Goal: Complete application form

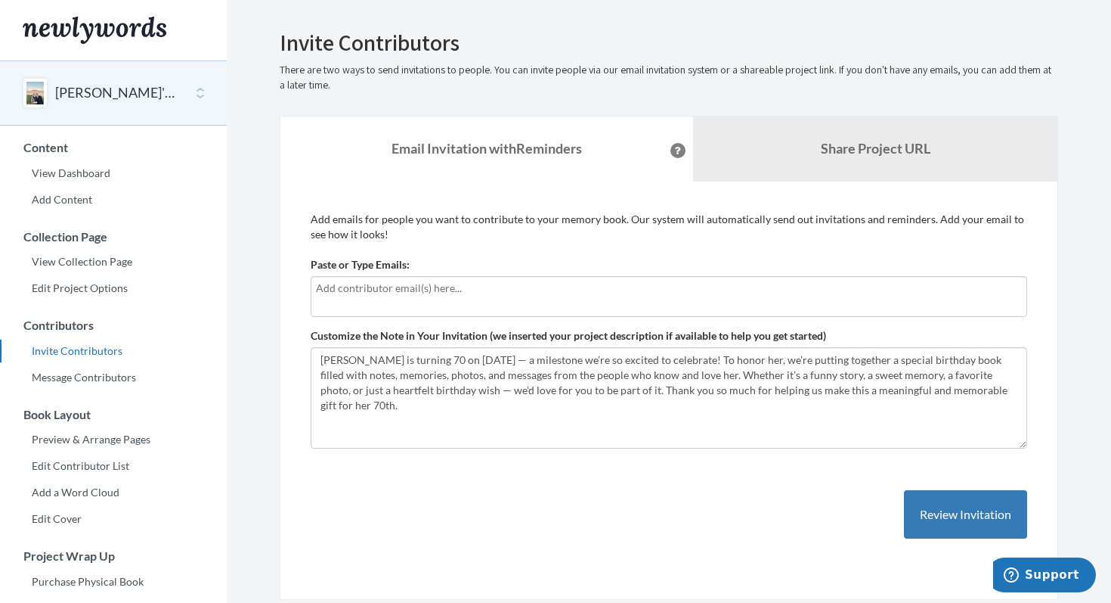
click at [369, 289] on input "text" at bounding box center [669, 288] width 706 height 17
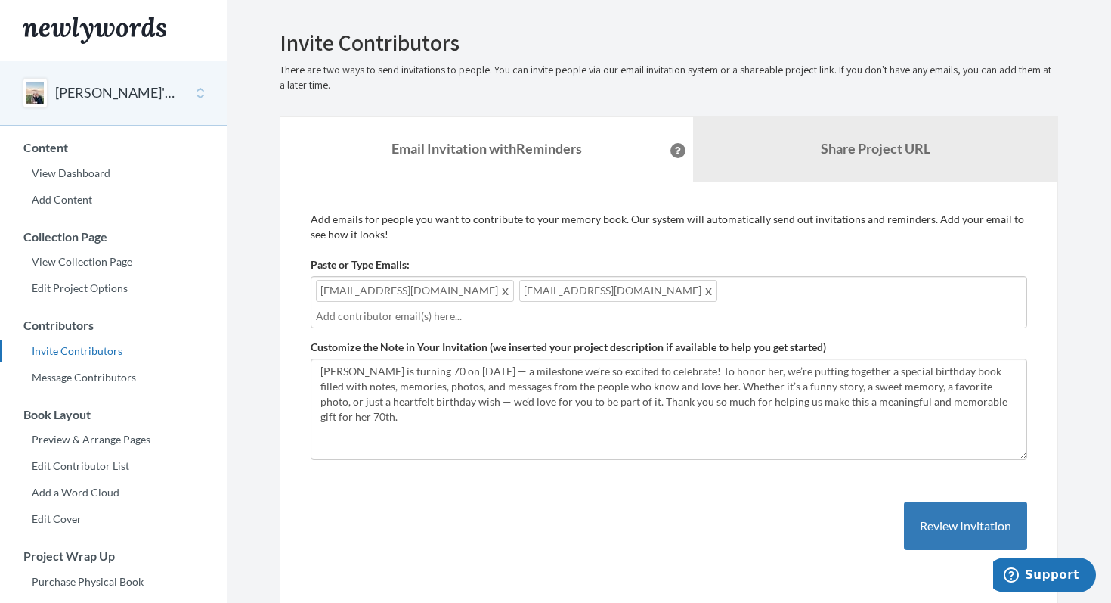
click at [586, 308] on input "text" at bounding box center [669, 316] width 706 height 17
click at [684, 291] on div "[EMAIL_ADDRESS][DOMAIN_NAME] [EMAIL_ADDRESS][DOMAIN_NAME] [EMAIL_ADDRESS][DOMAI…" at bounding box center [669, 302] width 717 height 52
click at [569, 324] on div "[EMAIL_ADDRESS][DOMAIN_NAME] [EMAIL_ADDRESS][DOMAIN_NAME] [EMAIL_ADDRESS][DOMAI…" at bounding box center [669, 302] width 717 height 52
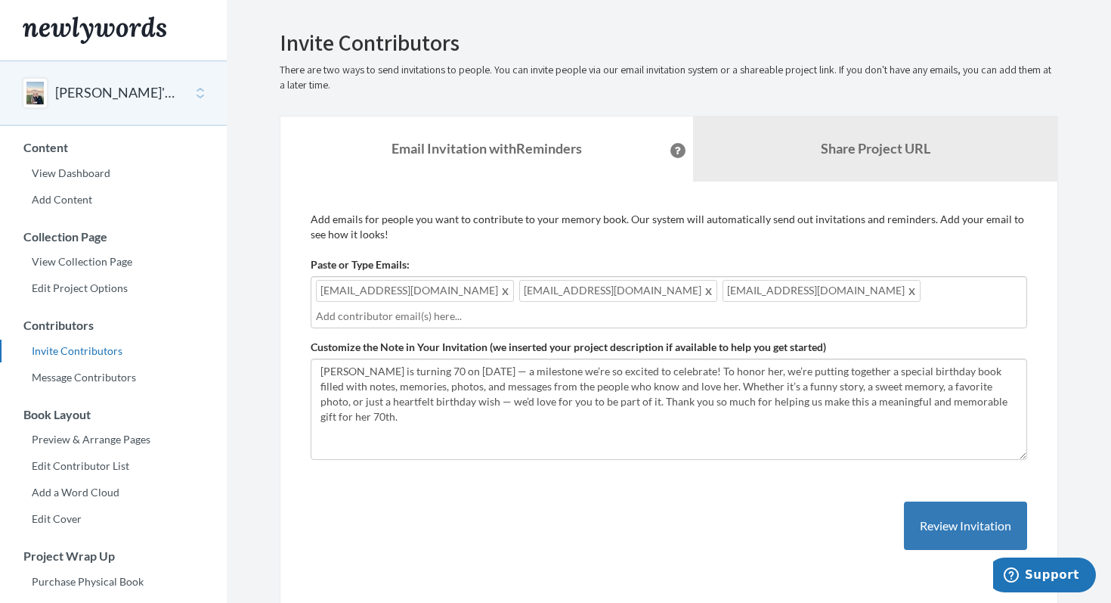
click at [324, 320] on input "text" at bounding box center [669, 316] width 706 height 17
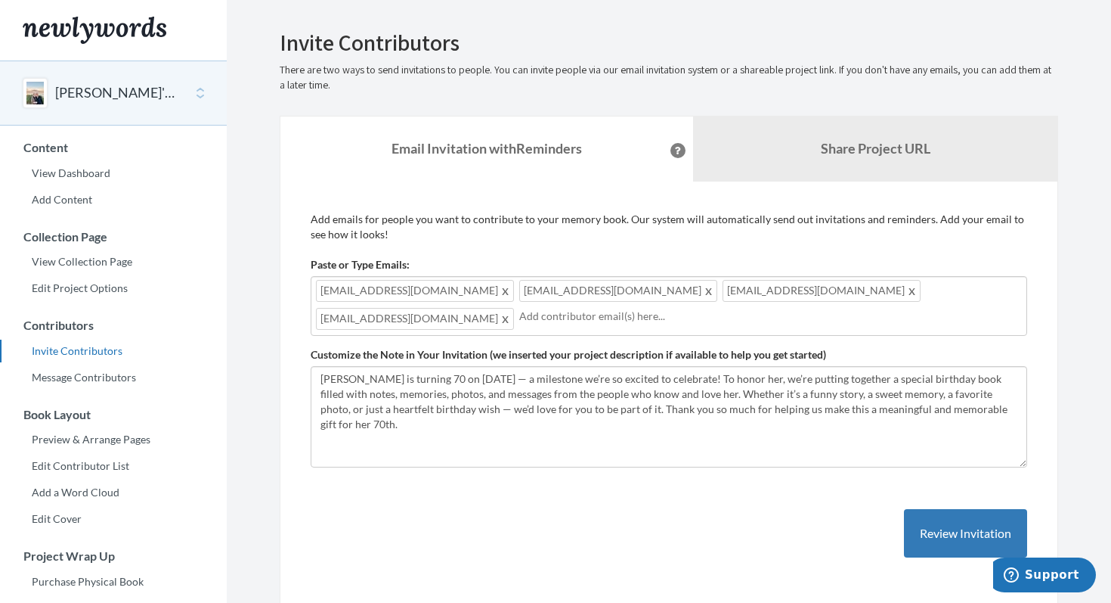
click at [519, 322] on input "text" at bounding box center [770, 316] width 503 height 17
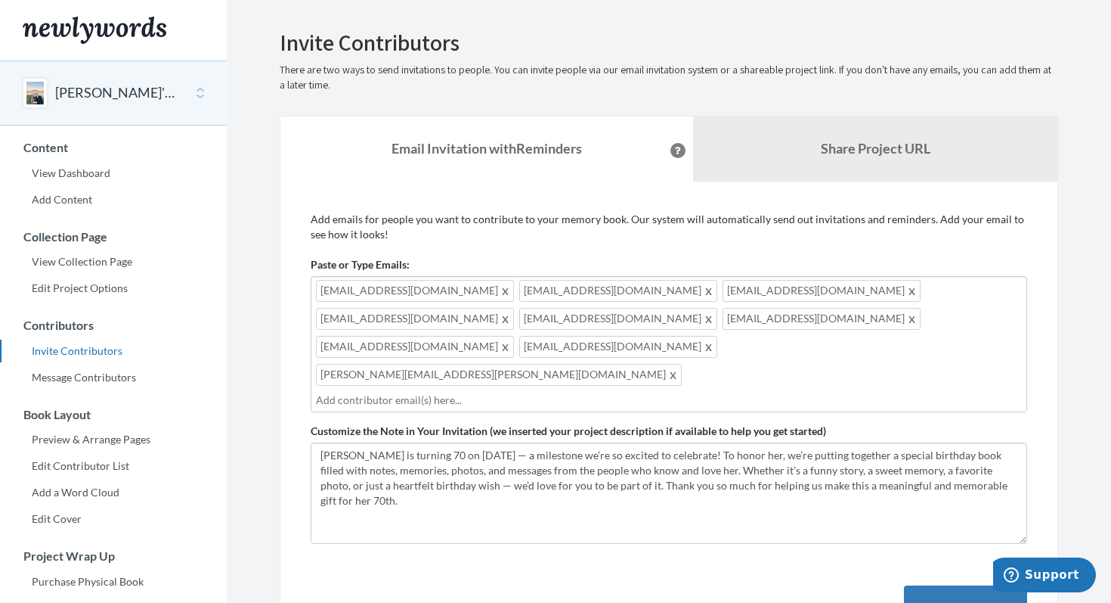
click at [355, 392] on input "text" at bounding box center [669, 400] width 706 height 17
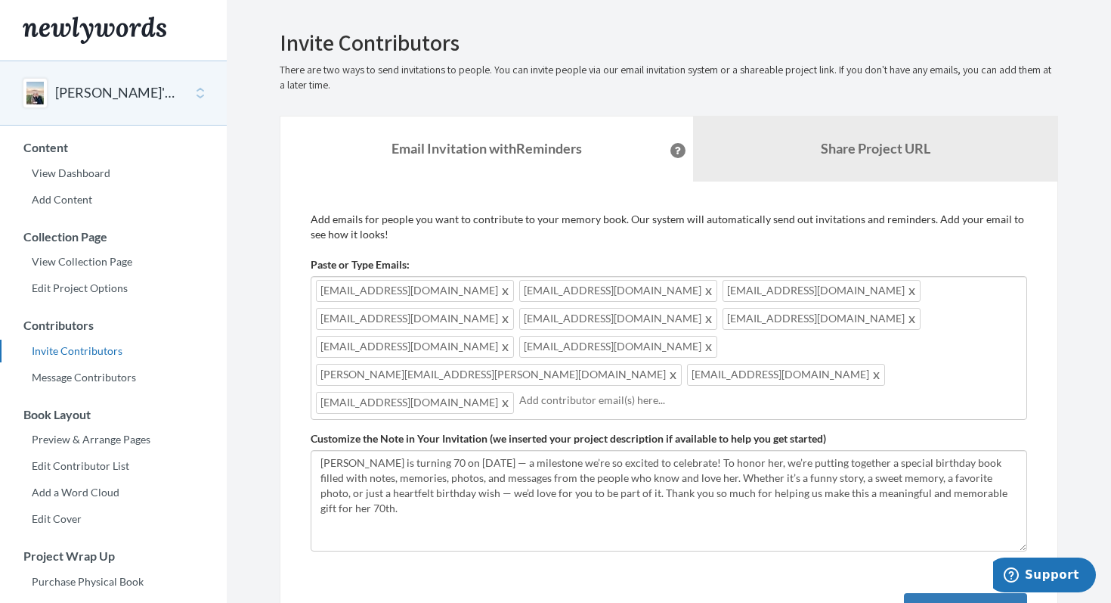
click at [519, 392] on input "text" at bounding box center [770, 400] width 503 height 17
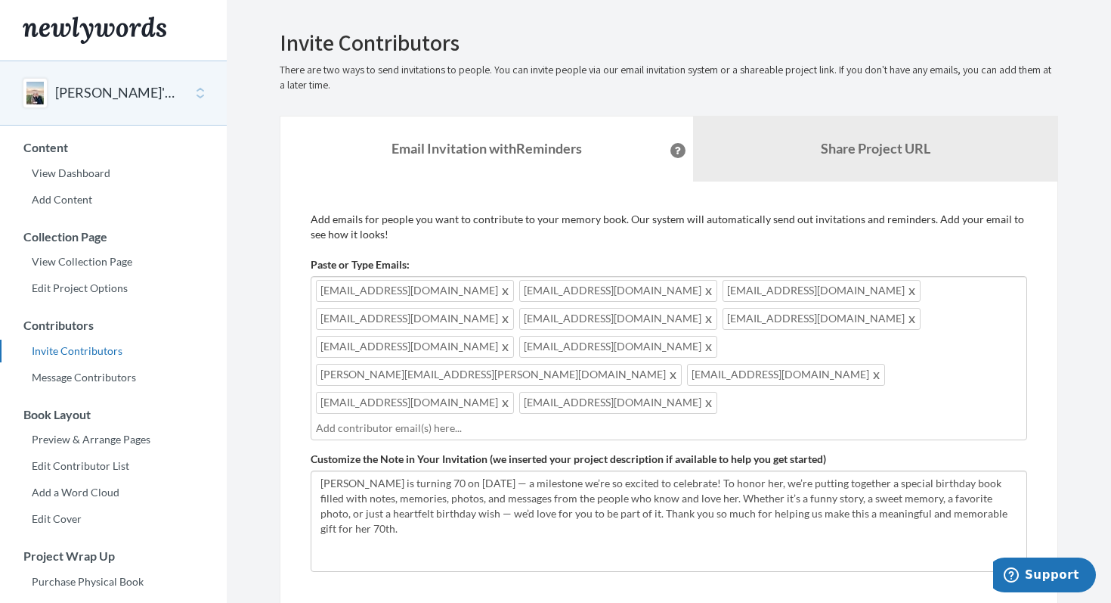
click at [630, 420] on input "text" at bounding box center [669, 428] width 706 height 17
click at [711, 347] on div "[EMAIL_ADDRESS][DOMAIN_NAME] [EMAIL_ADDRESS][DOMAIN_NAME] [EMAIL_ADDRESS][DOMAI…" at bounding box center [669, 358] width 717 height 164
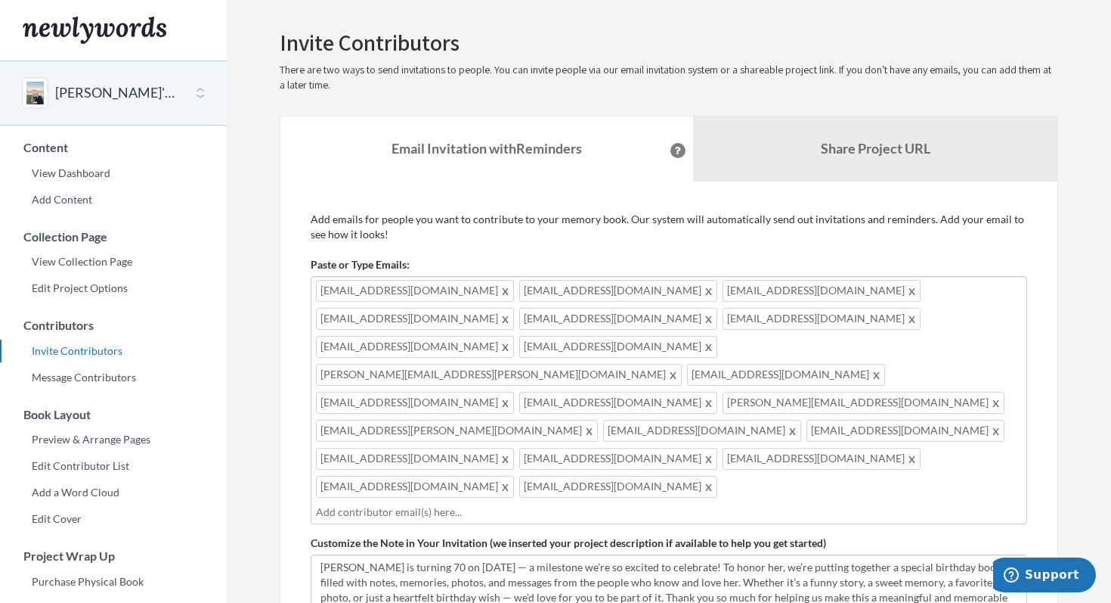
click at [455, 504] on input "text" at bounding box center [669, 512] width 706 height 17
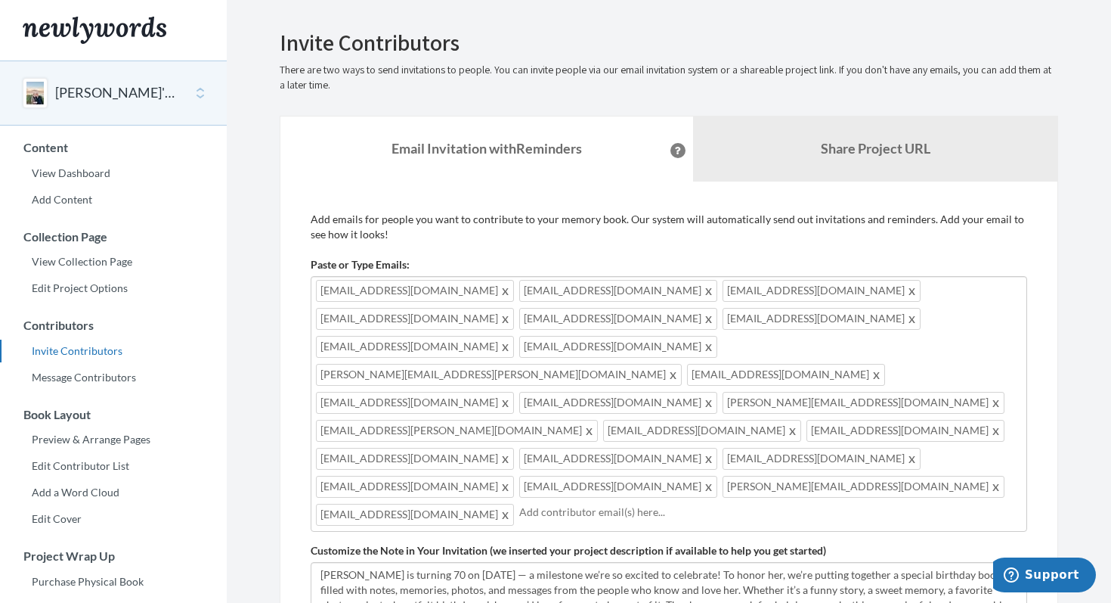
click at [684, 504] on input "text" at bounding box center [770, 512] width 503 height 17
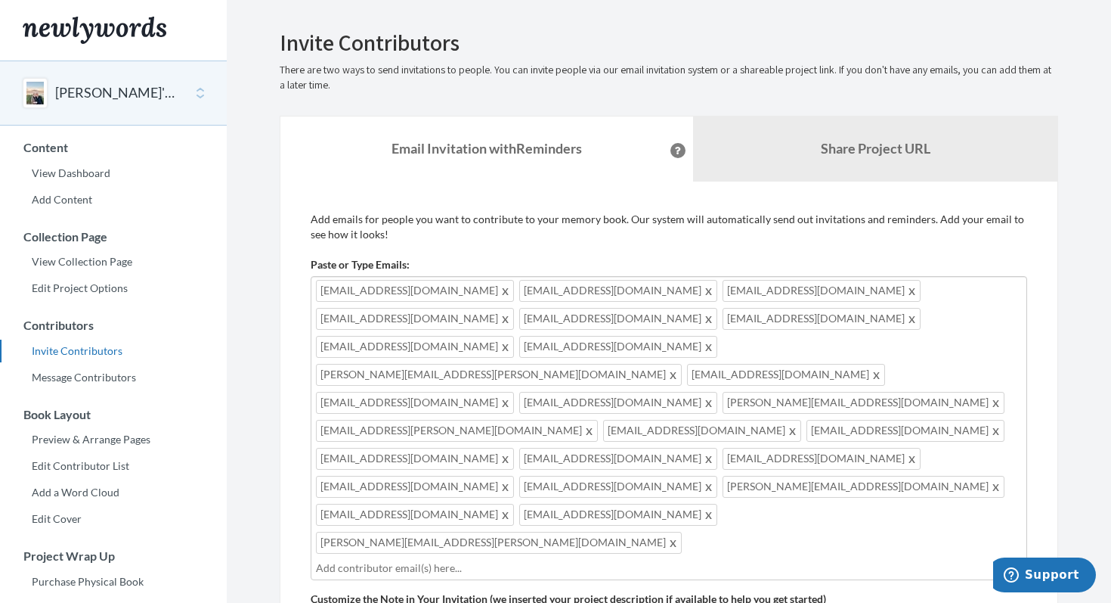
click at [378, 560] on input "text" at bounding box center [669, 568] width 706 height 17
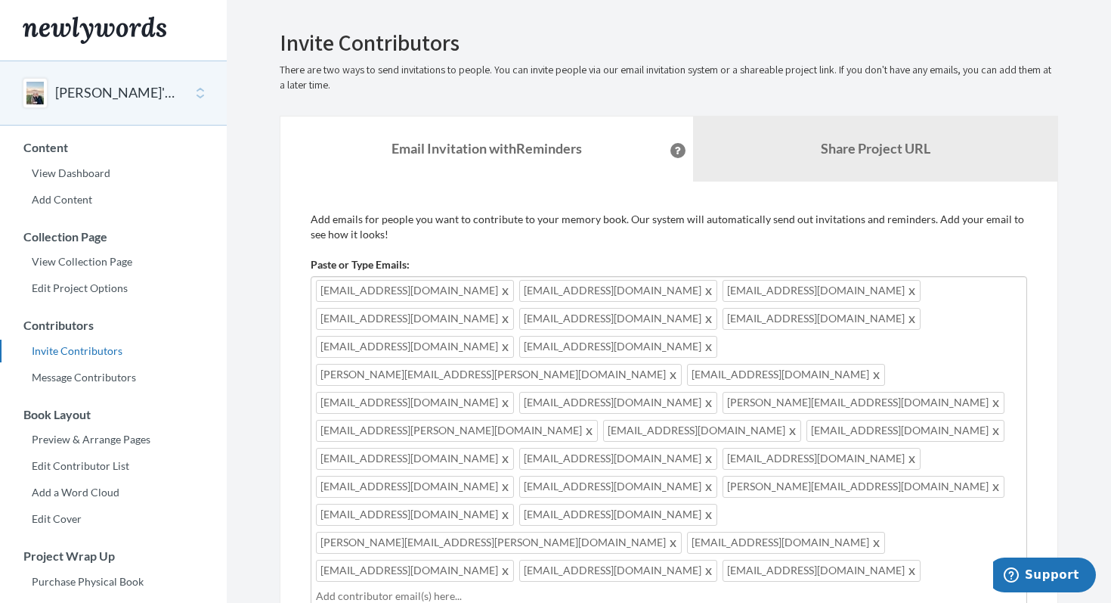
click at [362, 587] on input "text" at bounding box center [669, 595] width 706 height 17
click at [484, 519] on div "[EMAIL_ADDRESS][DOMAIN_NAME] [EMAIL_ADDRESS][DOMAIN_NAME] [EMAIL_ADDRESS][DOMAI…" at bounding box center [669, 498] width 717 height 444
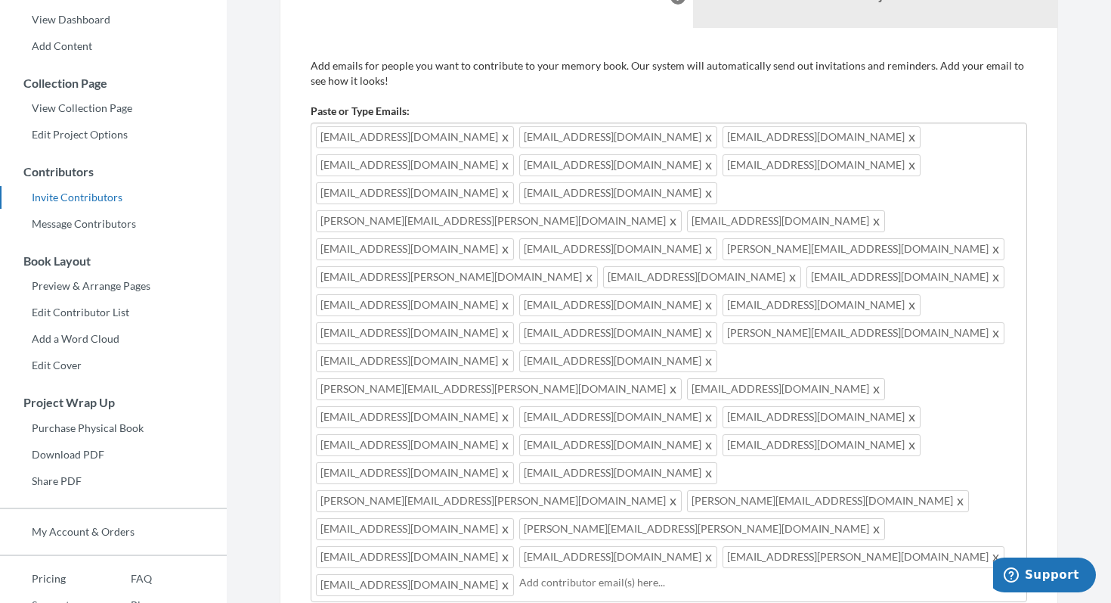
scroll to position [156, 0]
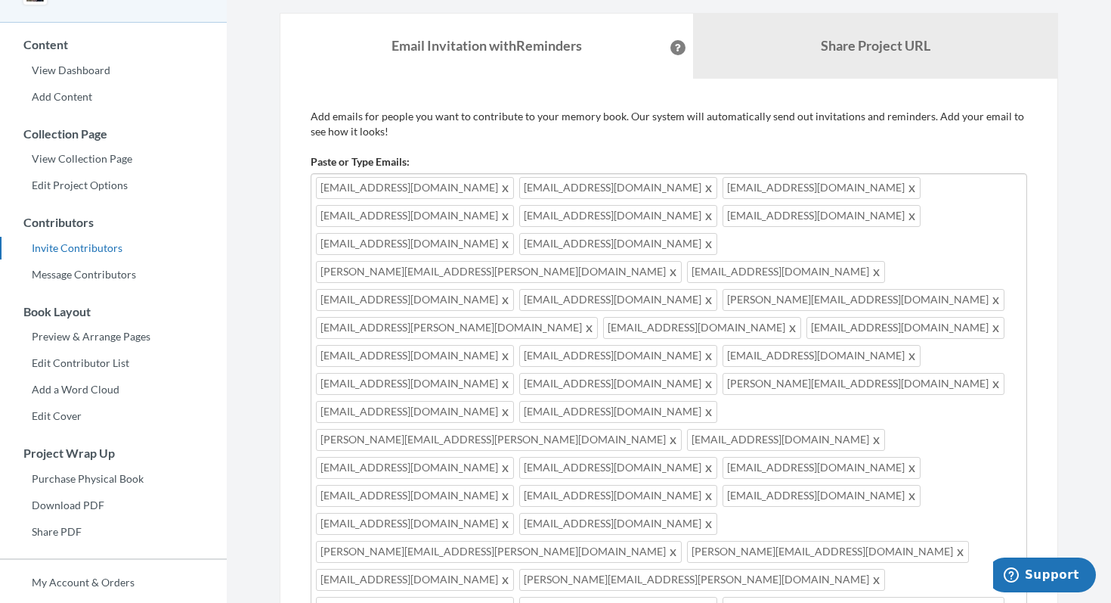
click at [621, 95] on div "Add emails for people you want to contribute to your memory book. Our system wi…" at bounding box center [669, 507] width 779 height 857
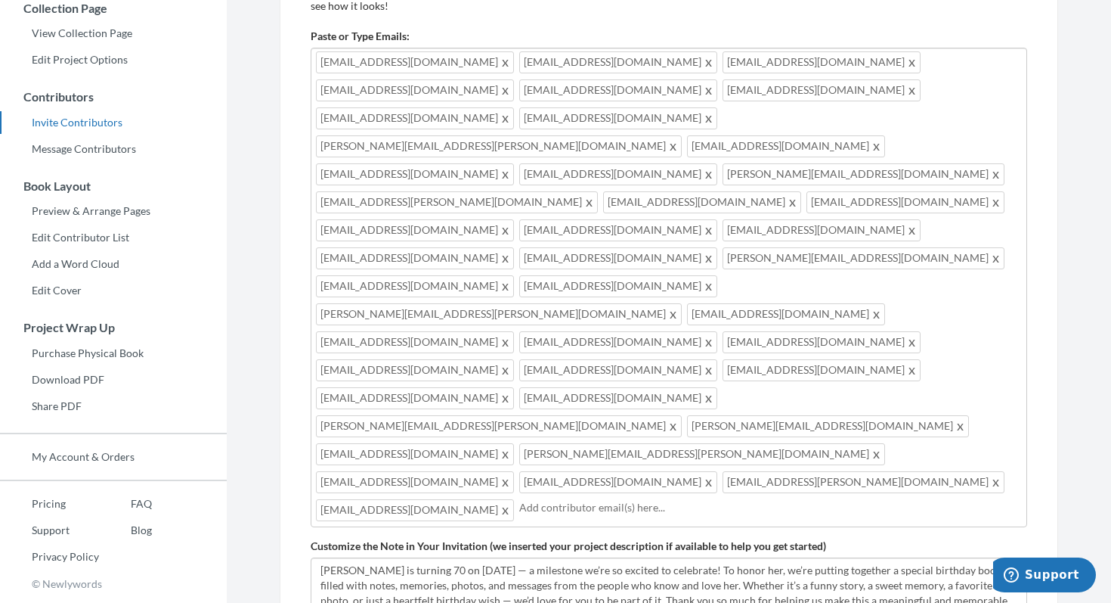
scroll to position [254, 0]
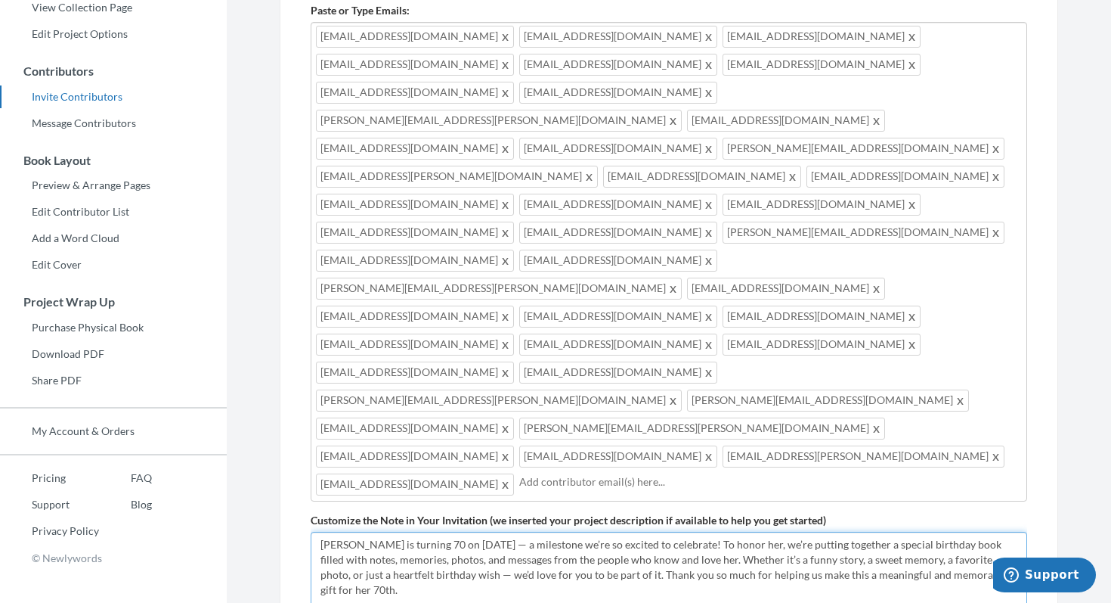
click at [1012, 532] on textarea "[PERSON_NAME] is turning 70 on [DATE] — a milestone we’re so excited to celebra…" at bounding box center [669, 582] width 717 height 101
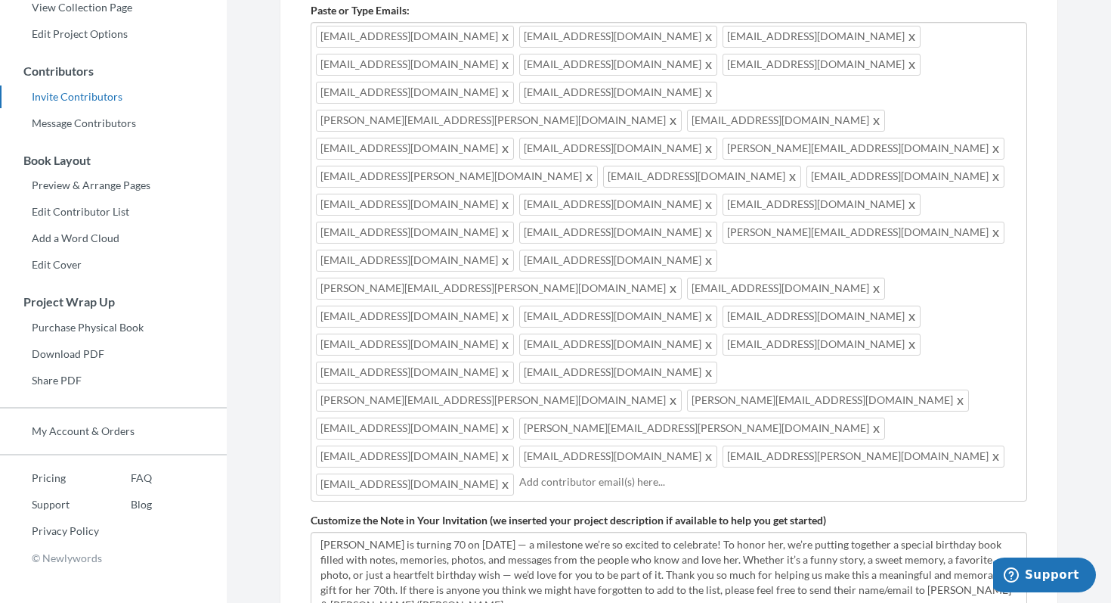
click at [716, 437] on div "Add emails for people you want to contribute to your memory book. Our system wi…" at bounding box center [669, 356] width 717 height 796
click at [944, 532] on textarea "[PERSON_NAME] is turning 70 on [DATE] — a milestone we’re so excited to celebra…" at bounding box center [669, 582] width 717 height 101
click at [625, 473] on input "text" at bounding box center [770, 481] width 503 height 17
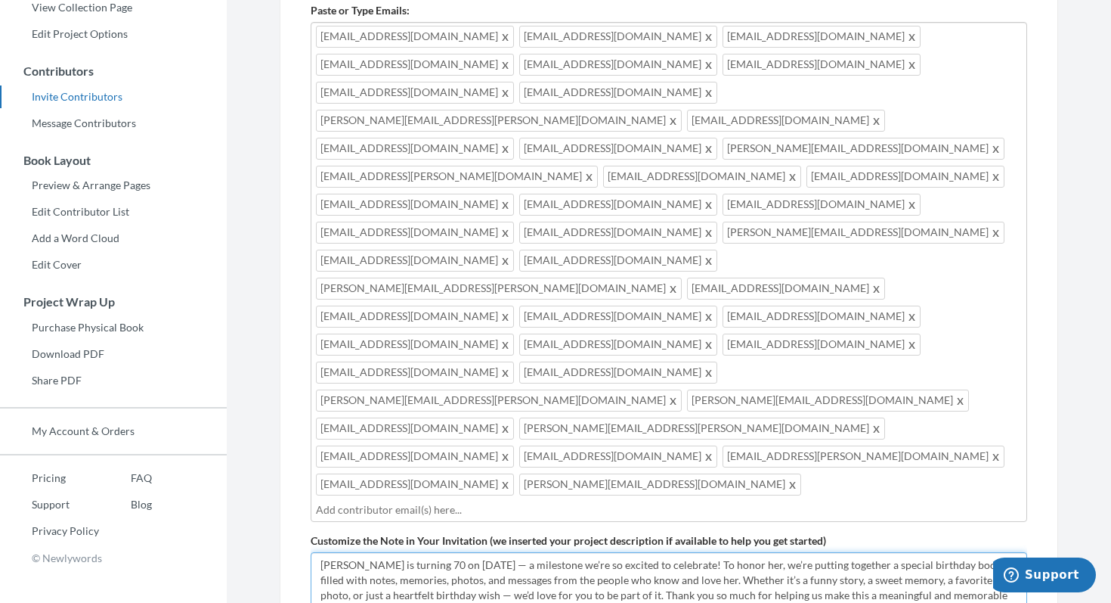
click at [674, 552] on textarea "[PERSON_NAME] is turning 70 on [DATE] — a milestone we’re so excited to celebra…" at bounding box center [669, 602] width 717 height 101
click at [999, 552] on textarea "[PERSON_NAME] is turning 70 on [DATE] — a milestone we’re so excited to celebra…" at bounding box center [669, 602] width 717 height 101
type textarea "[PERSON_NAME] is turning 70 on [DATE] — a milestone we’re so excited to celebra…"
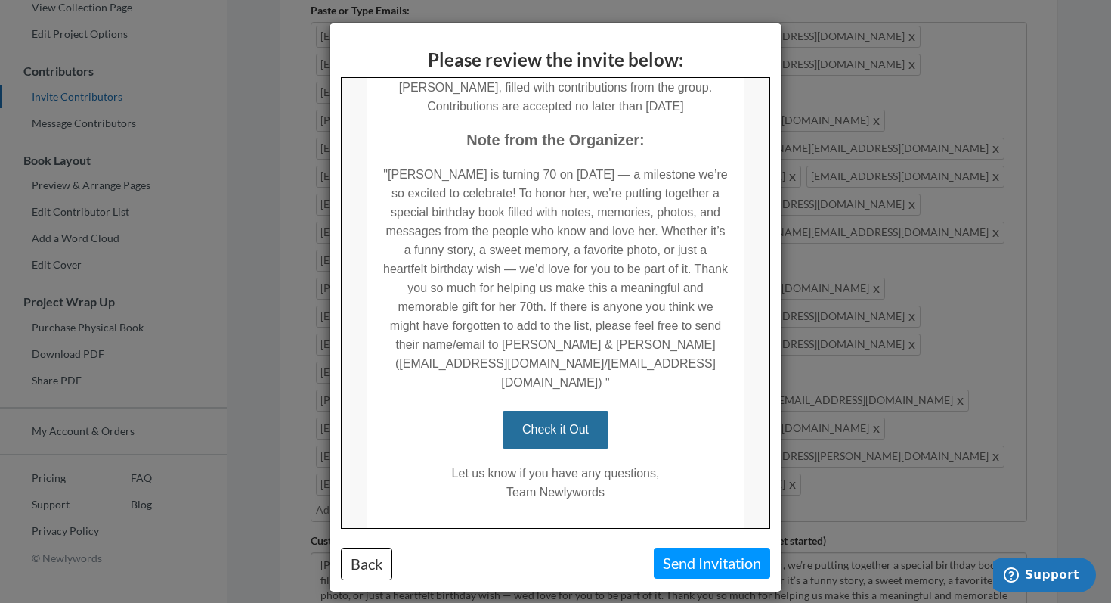
scroll to position [365, 0]
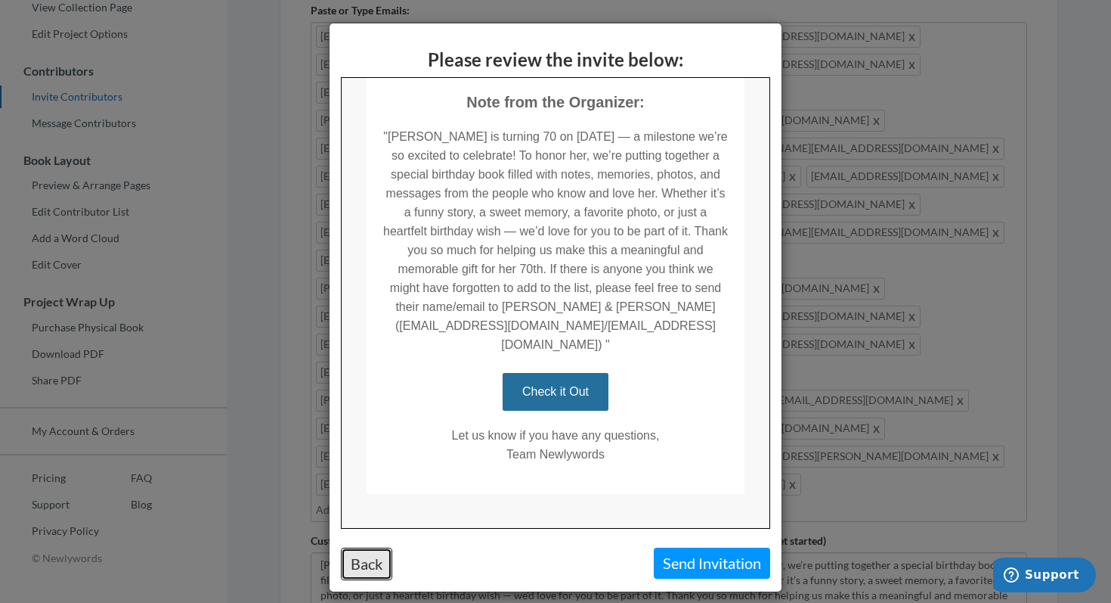
click at [371, 558] on button "Back" at bounding box center [366, 563] width 51 height 33
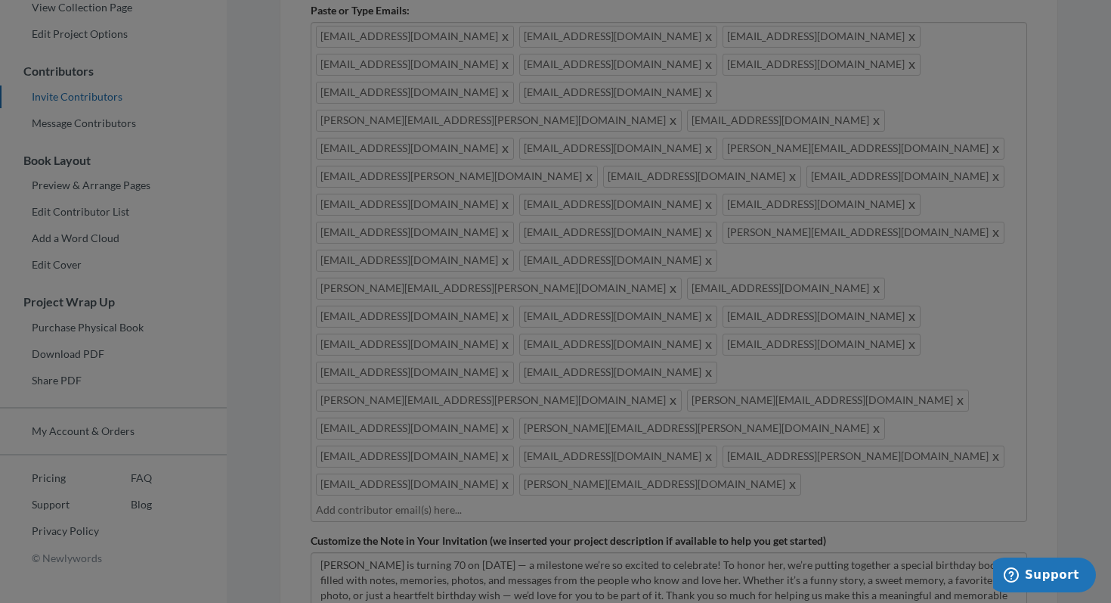
scroll to position [0, 0]
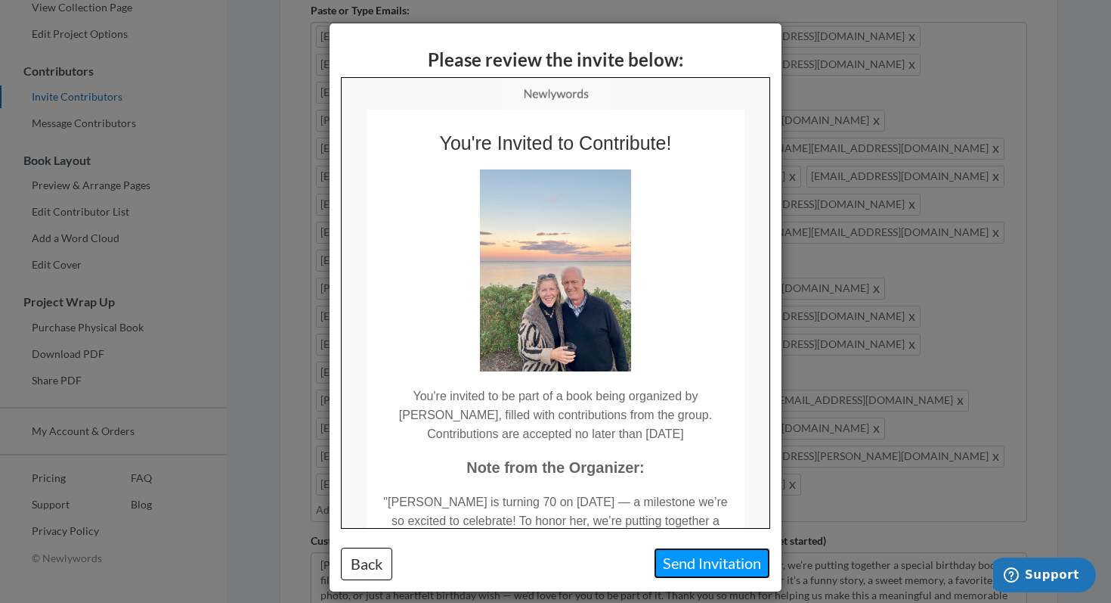
click at [695, 571] on button "Send Invitation" at bounding box center [712, 562] width 116 height 31
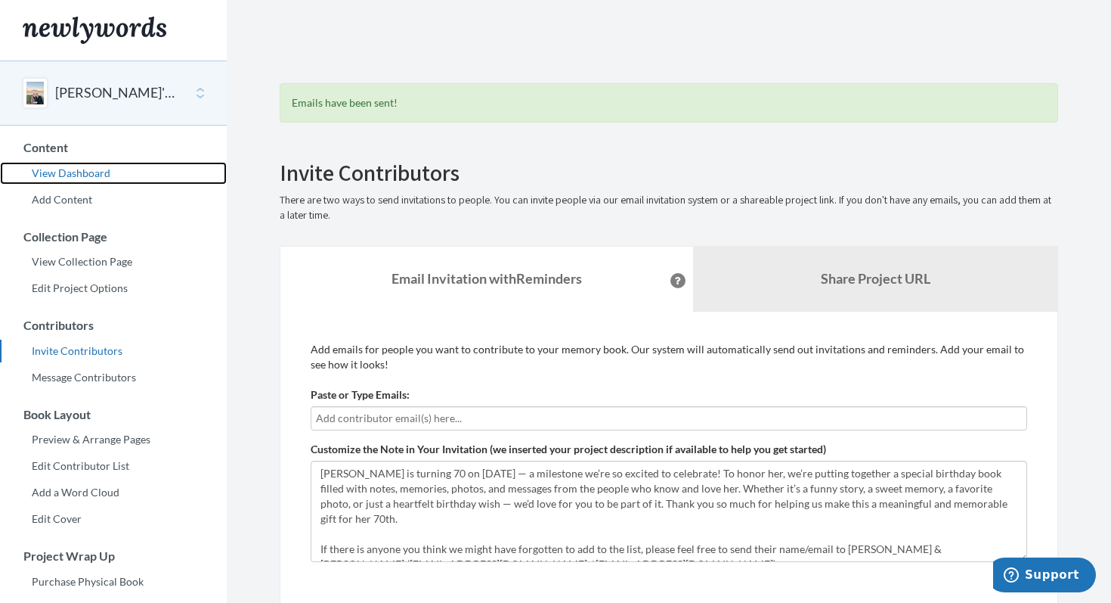
click at [79, 175] on link "View Dashboard" at bounding box center [113, 173] width 227 height 23
